Goal: Information Seeking & Learning: Learn about a topic

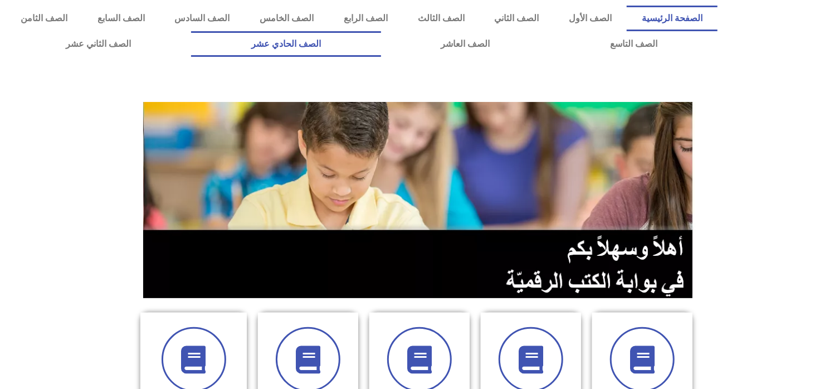
click at [381, 47] on link "الصف الحادي عشر" at bounding box center [286, 44] width 190 height 26
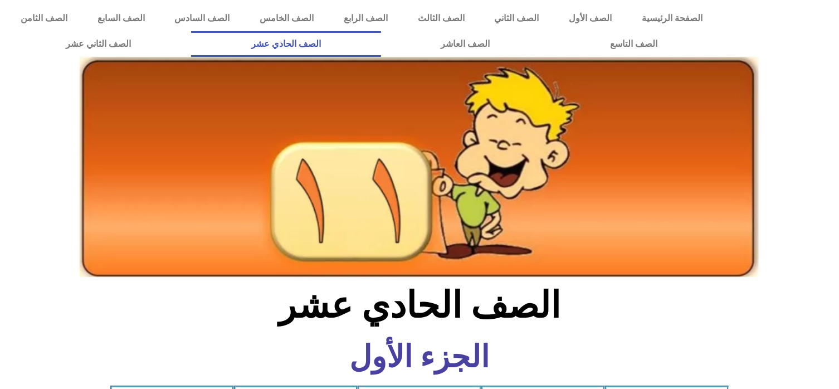
click at [732, 137] on img at bounding box center [420, 166] width 680 height 221
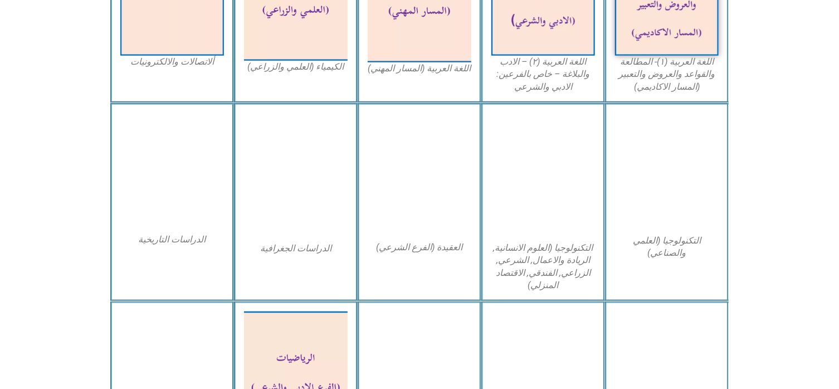
scroll to position [468, 0]
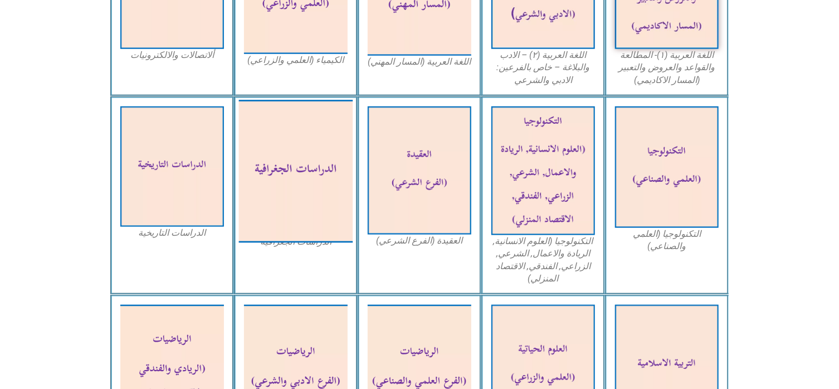
click at [309, 160] on img at bounding box center [296, 171] width 114 height 143
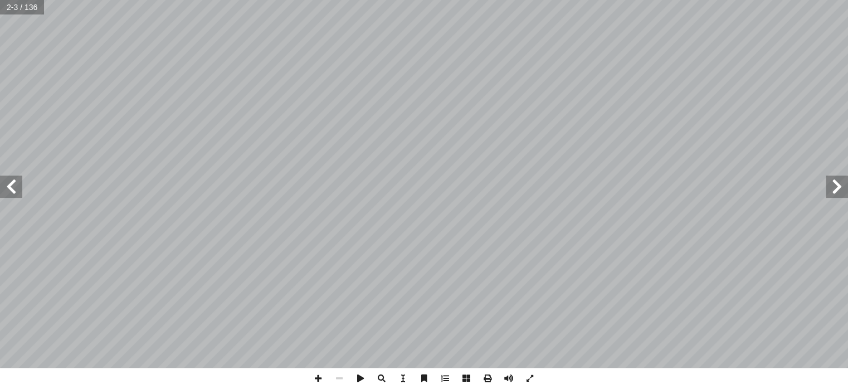
click at [16, 193] on span at bounding box center [11, 186] width 22 height 22
click at [362, 380] on span at bounding box center [360, 378] width 21 height 21
click at [18, 192] on span at bounding box center [11, 186] width 22 height 22
click at [12, 193] on span at bounding box center [11, 186] width 22 height 22
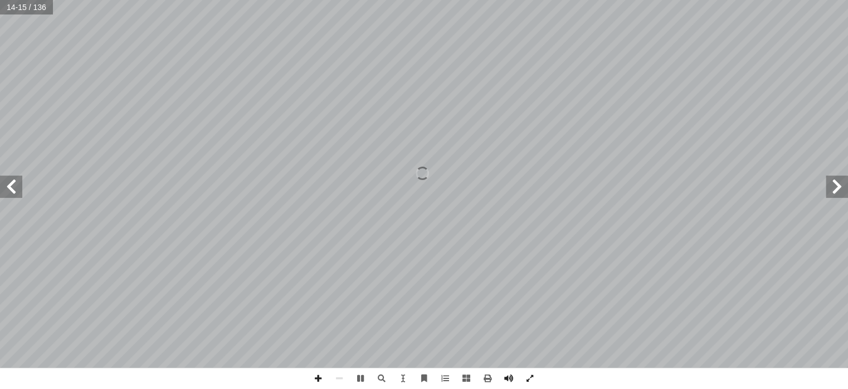
click at [12, 193] on span at bounding box center [11, 186] width 22 height 22
click at [836, 194] on span at bounding box center [837, 186] width 22 height 22
click at [838, 187] on span at bounding box center [837, 186] width 22 height 22
click at [16, 189] on span at bounding box center [11, 186] width 22 height 22
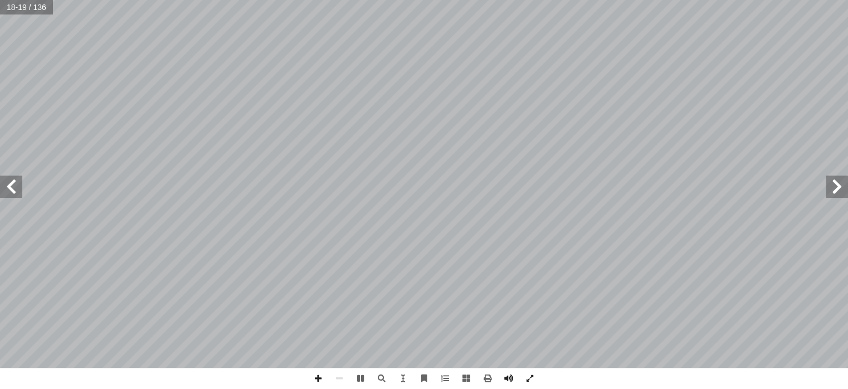
click at [831, 197] on span at bounding box center [837, 186] width 22 height 22
click at [843, 192] on span at bounding box center [837, 186] width 22 height 22
click at [16, 194] on span at bounding box center [11, 186] width 22 height 22
click at [829, 188] on span at bounding box center [837, 186] width 22 height 22
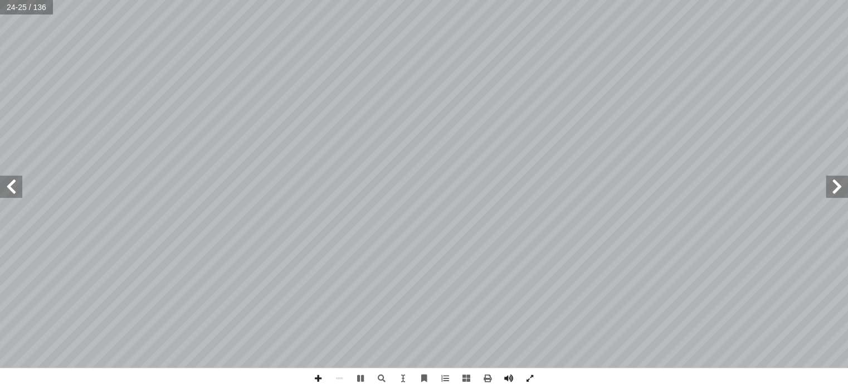
click at [829, 188] on span at bounding box center [837, 186] width 22 height 22
click at [845, 186] on span at bounding box center [837, 186] width 22 height 22
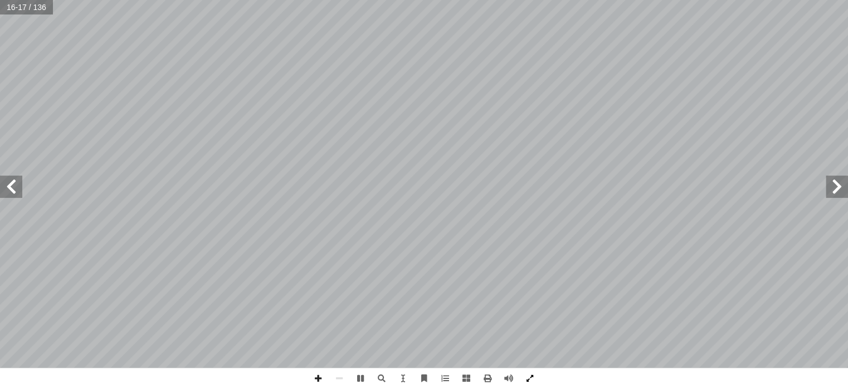
click at [526, 377] on span at bounding box center [529, 378] width 21 height 21
click at [841, 181] on span at bounding box center [837, 186] width 22 height 22
click at [358, 381] on span at bounding box center [360, 378] width 21 height 21
click at [827, 191] on span at bounding box center [837, 186] width 22 height 22
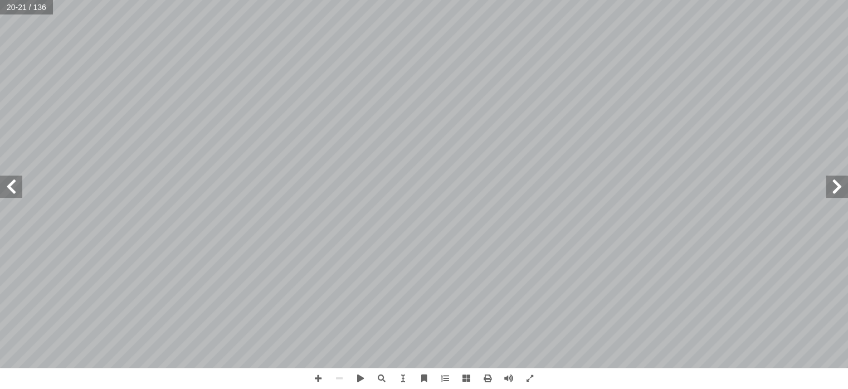
click at [827, 191] on span at bounding box center [837, 186] width 22 height 22
click at [831, 183] on span at bounding box center [837, 186] width 22 height 22
click at [19, 187] on span at bounding box center [11, 186] width 22 height 22
click at [525, 378] on span at bounding box center [529, 378] width 21 height 21
